Goal: Navigation & Orientation: Find specific page/section

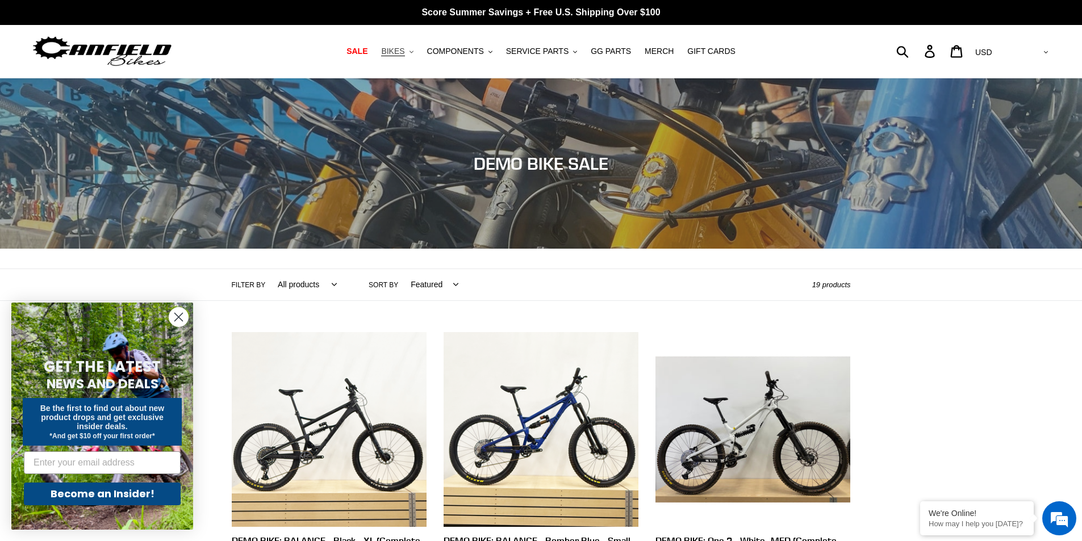
click at [404, 56] on span "BIKES" at bounding box center [392, 52] width 23 height 10
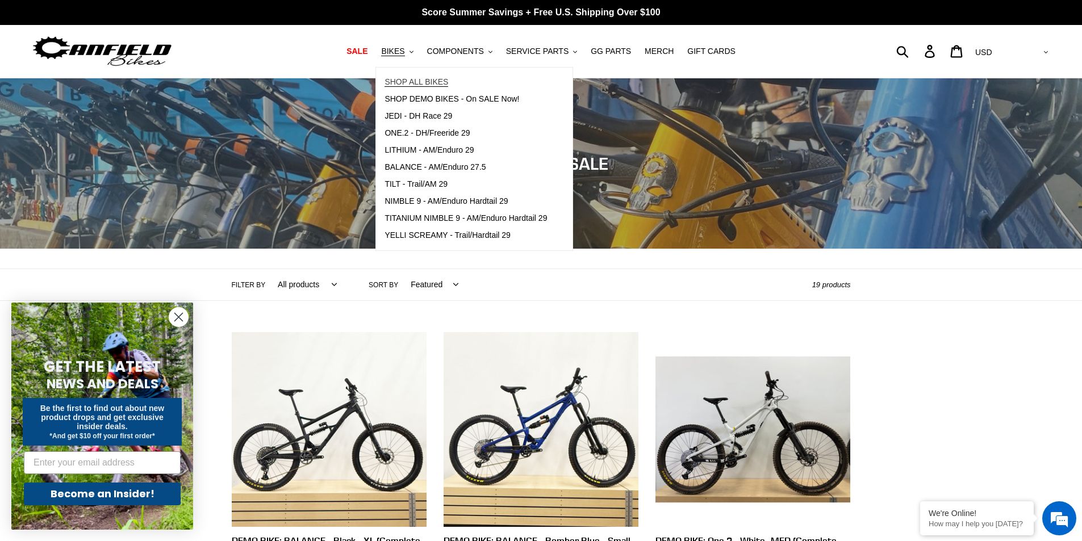
click at [418, 81] on span "SHOP ALL BIKES" at bounding box center [417, 82] width 64 height 10
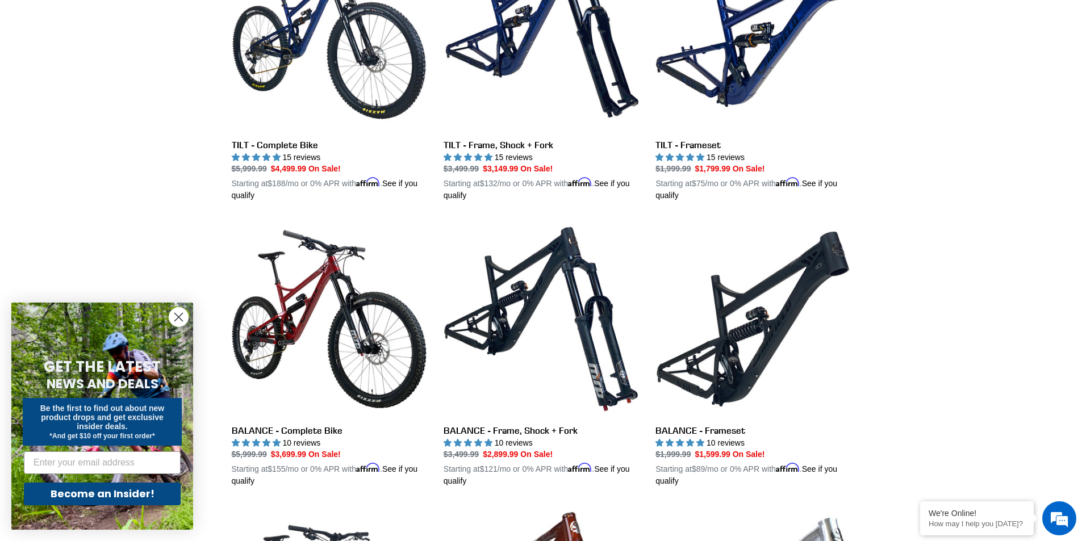
scroll to position [398, 0]
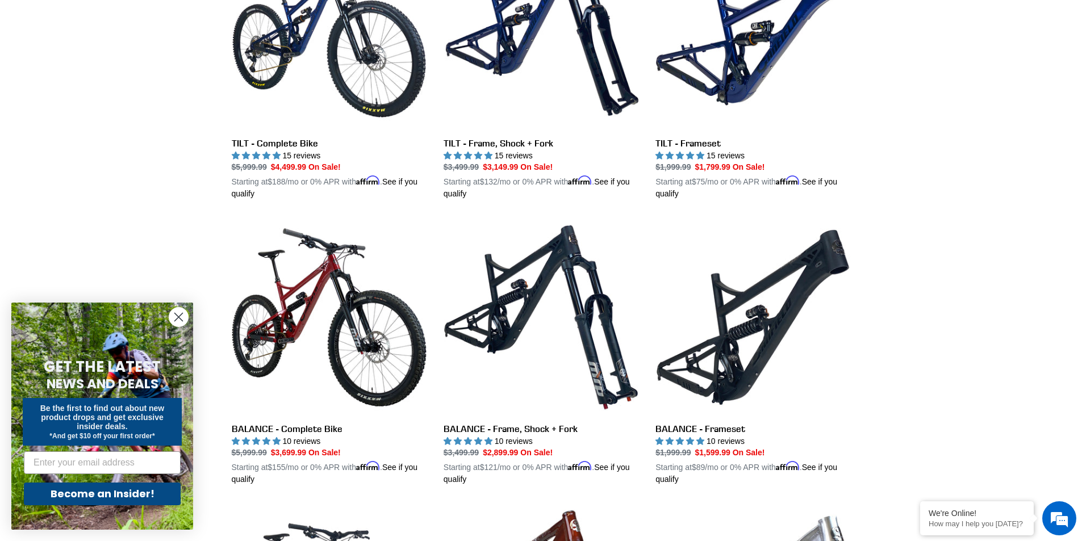
click at [176, 317] on circle "Close dialog" at bounding box center [178, 317] width 19 height 19
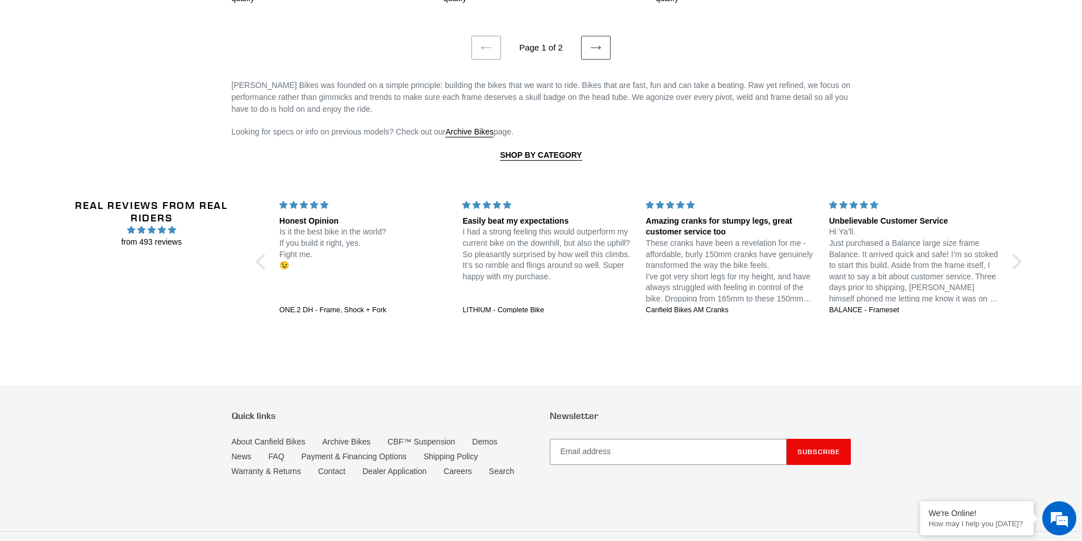
scroll to position [2655, 0]
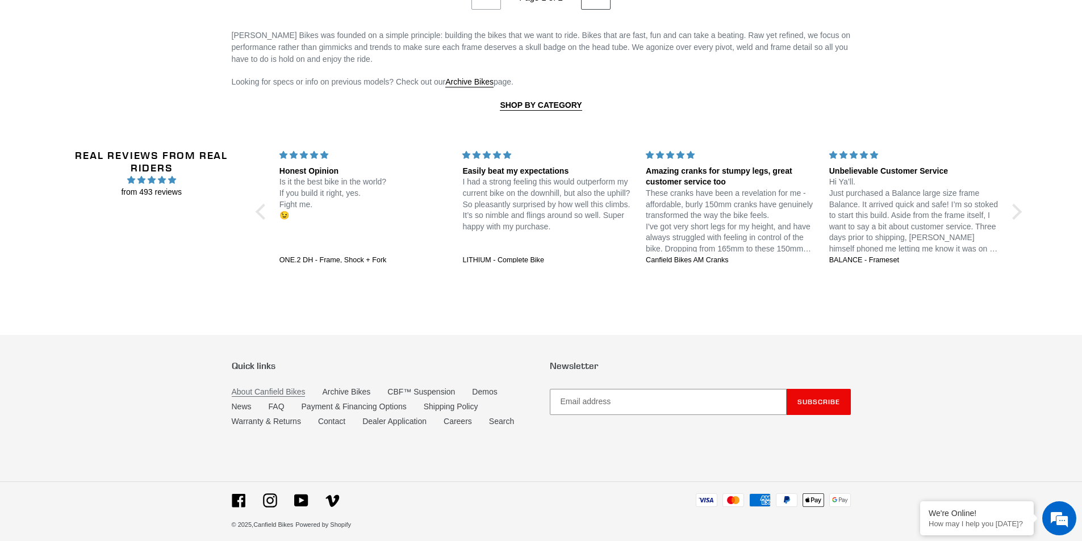
drag, startPoint x: 280, startPoint y: 387, endPoint x: 283, endPoint y: 379, distance: 7.9
click at [280, 387] on link "About Canfield Bikes" at bounding box center [269, 392] width 74 height 10
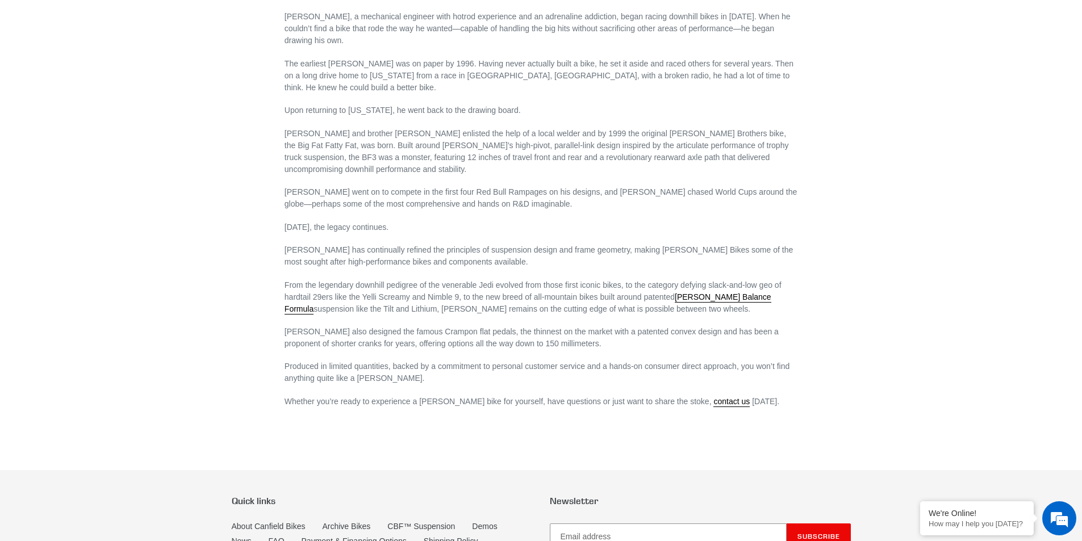
scroll to position [568, 0]
